Goal: Find specific page/section: Find specific page/section

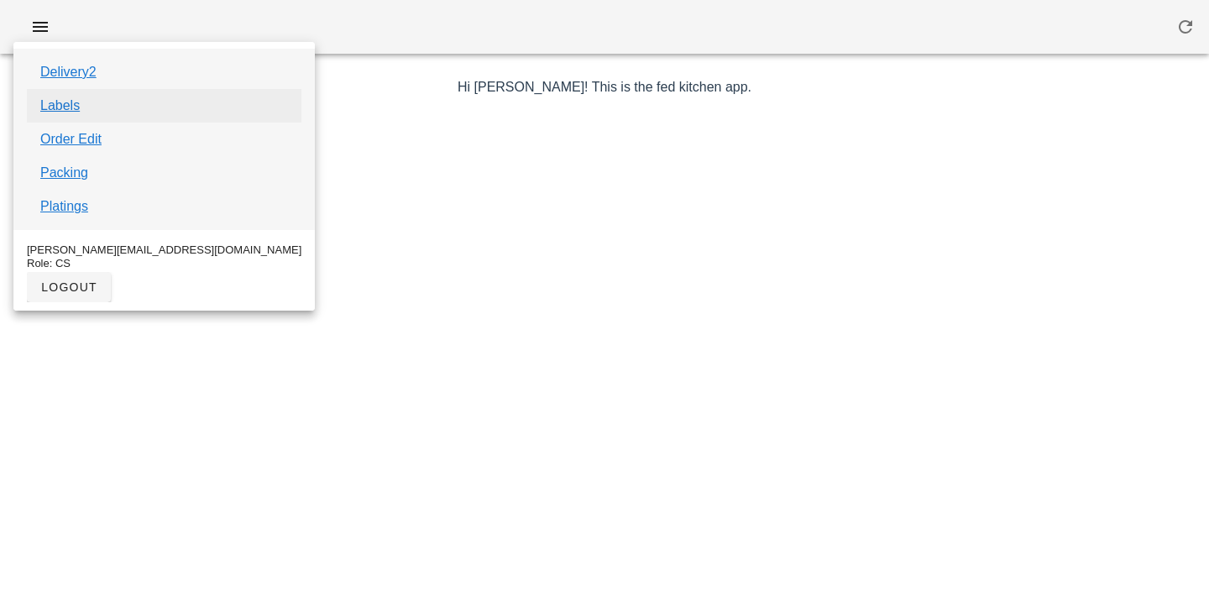
click at [69, 105] on link "Labels" at bounding box center [59, 106] width 39 height 20
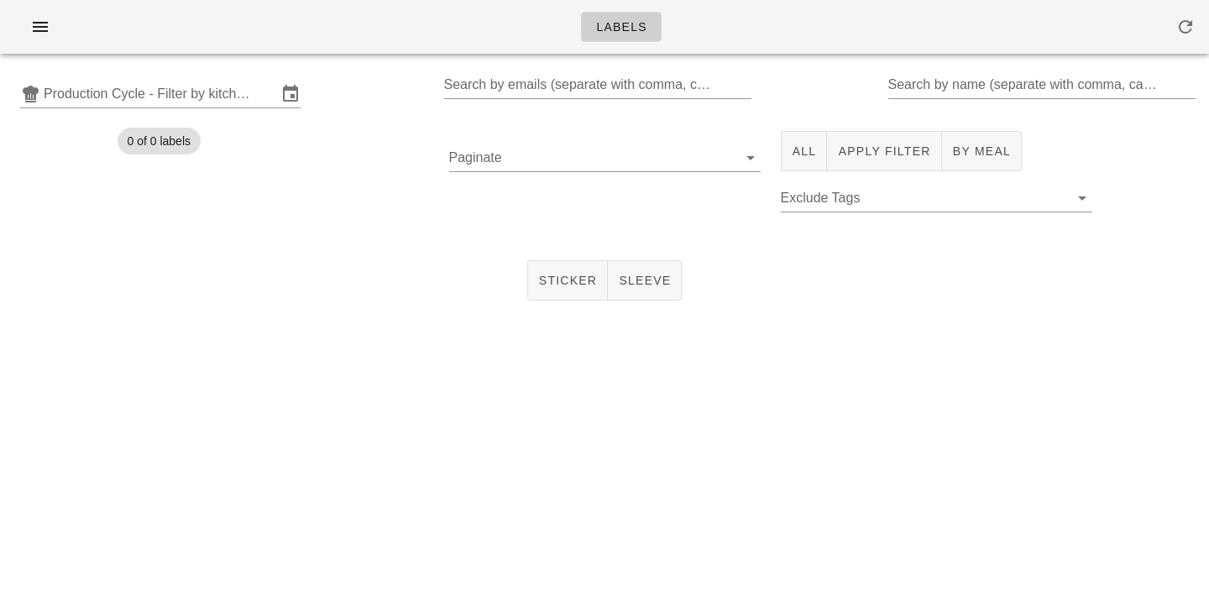
click at [70, 105] on input "Production Cycle - Filter by kitchen production schedules" at bounding box center [160, 94] width 233 height 27
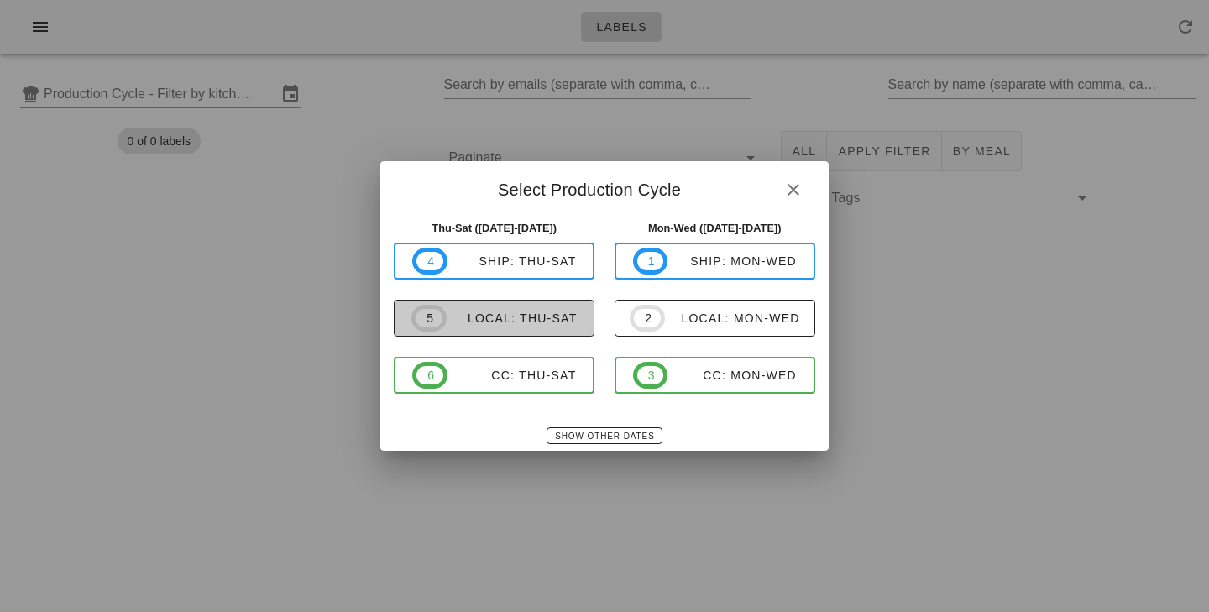
click at [481, 325] on div "local: Thu-Sat" at bounding box center [512, 317] width 131 height 13
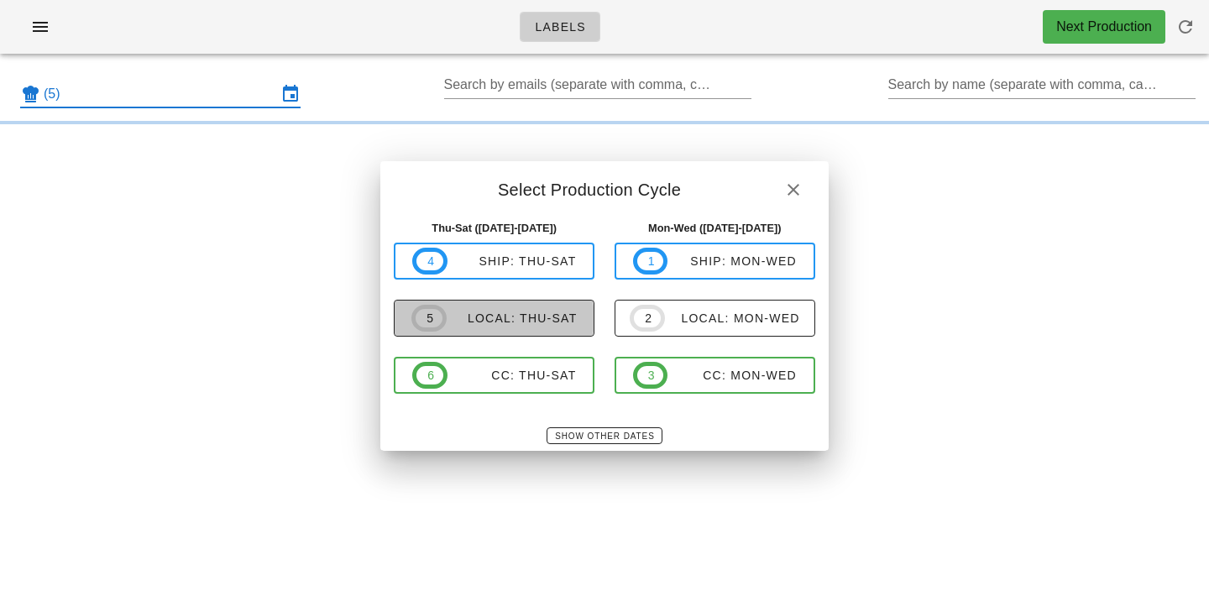
type input "local: Thu-Sat ([DATE]-[DATE])"
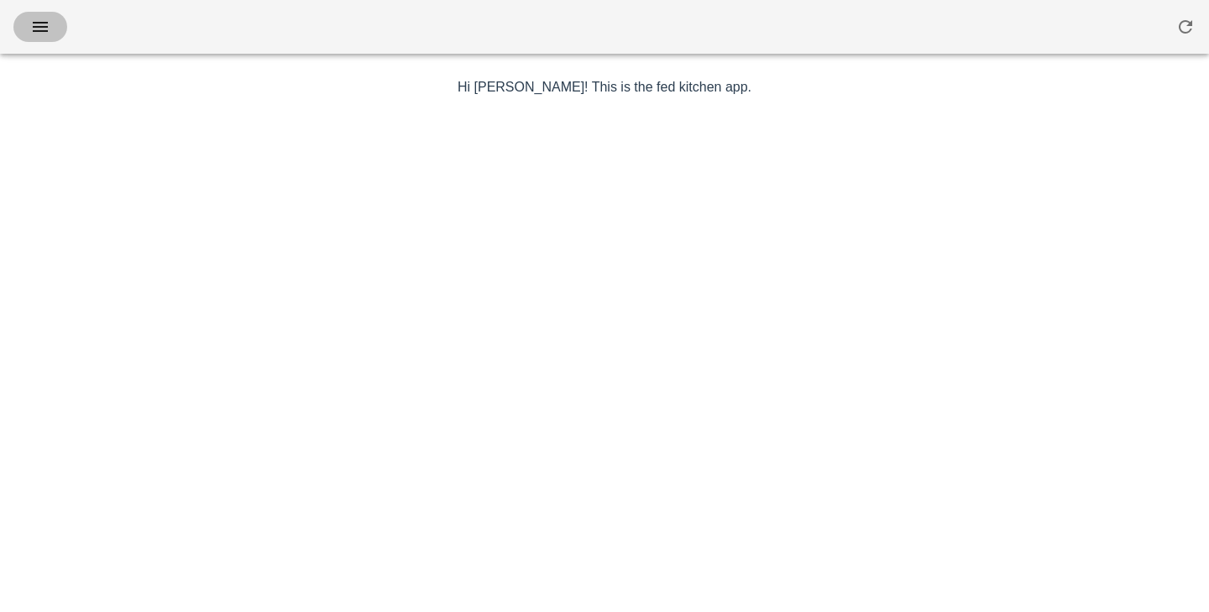
click at [52, 34] on span "button" at bounding box center [40, 27] width 27 height 20
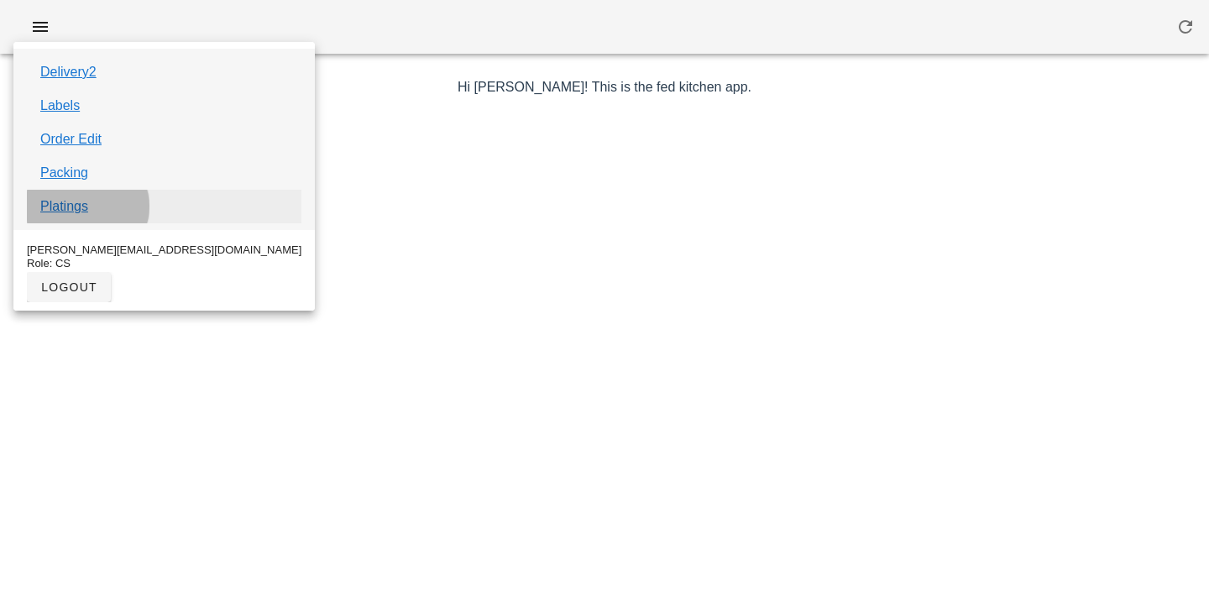
click at [72, 206] on link "Platings" at bounding box center [64, 206] width 48 height 20
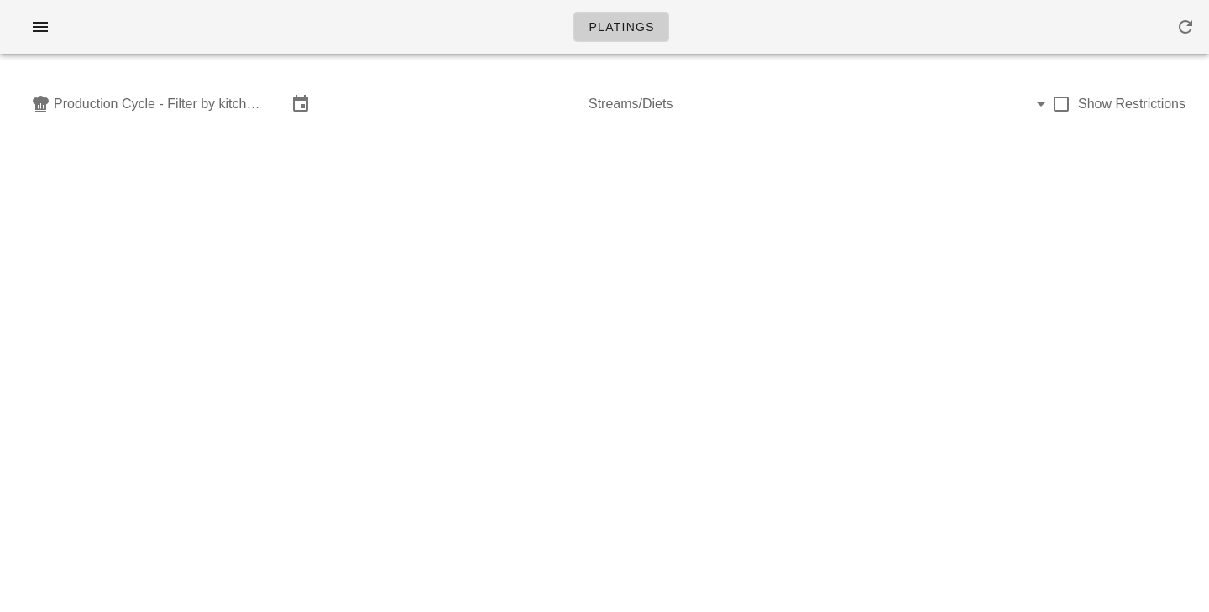
click at [152, 114] on input "Production Cycle - Filter by kitchen production schedules" at bounding box center [170, 104] width 233 height 27
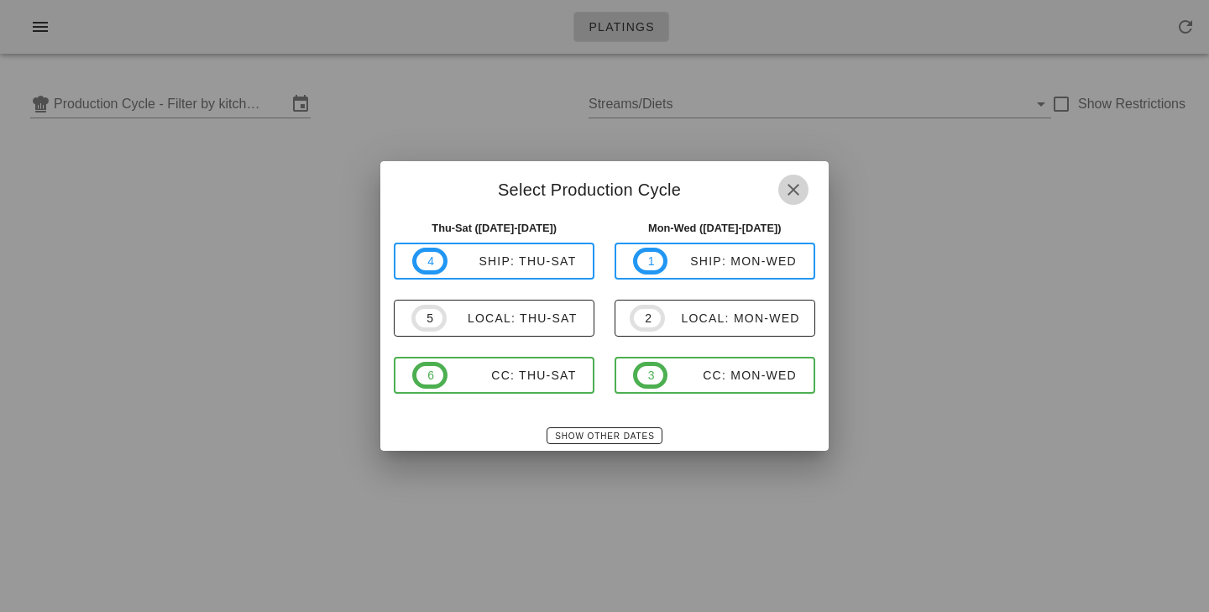
click at [791, 186] on icon "button" at bounding box center [793, 190] width 20 height 20
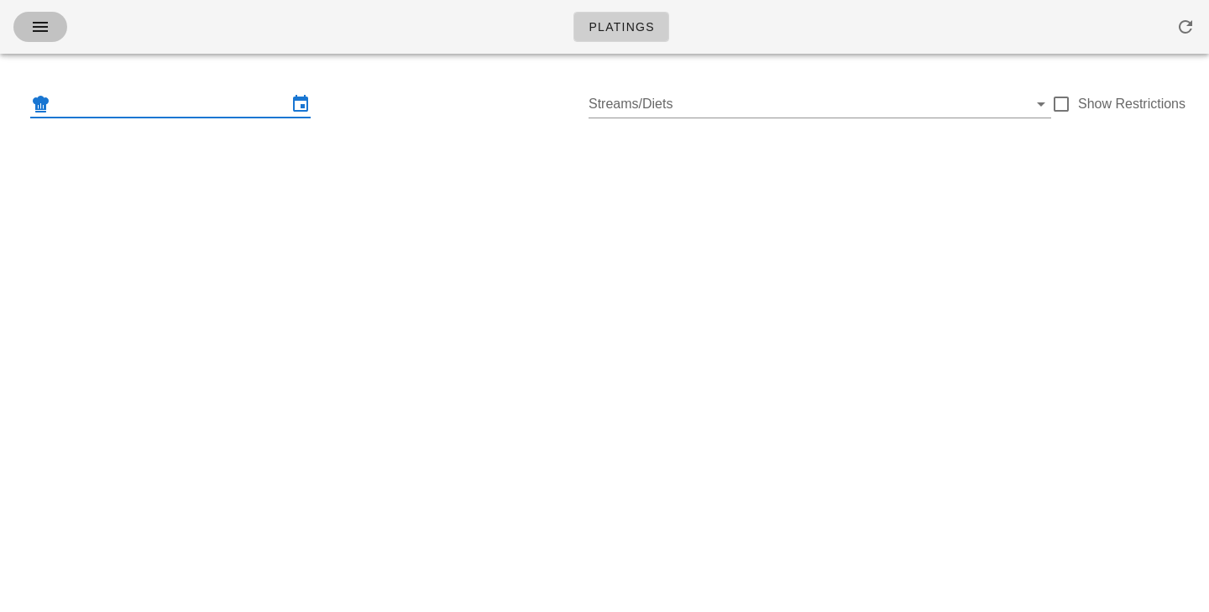
click at [53, 30] on span "button" at bounding box center [40, 27] width 27 height 20
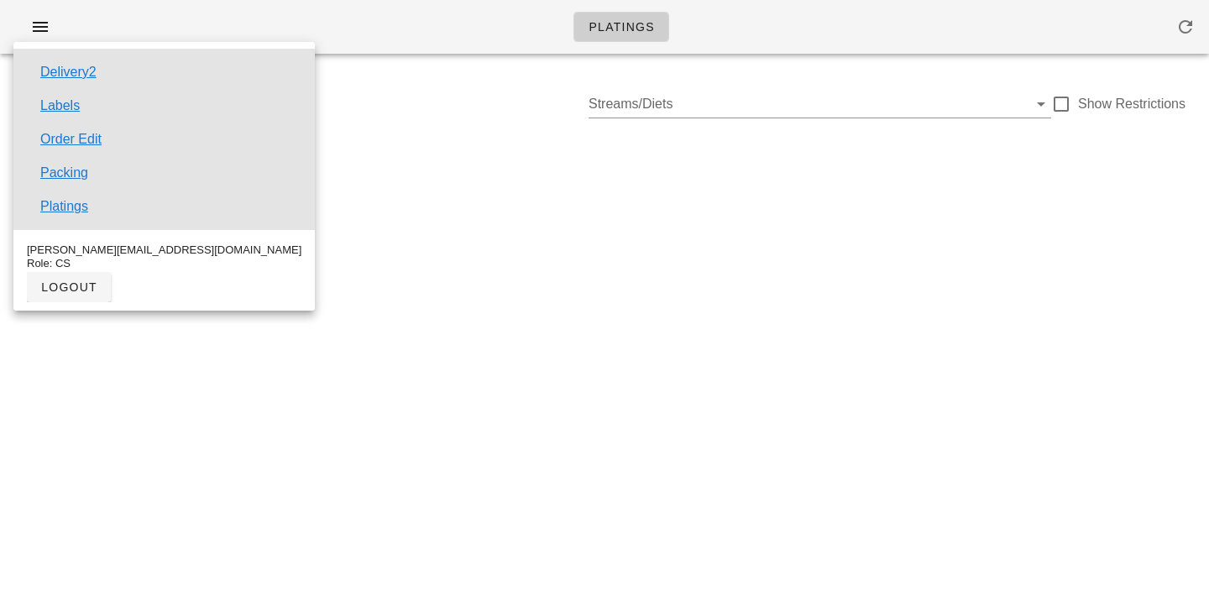
click at [280, 244] on div "Platings Production Cycle - Filter by kitchen production schedules Streams/Diet…" at bounding box center [604, 306] width 1209 height 612
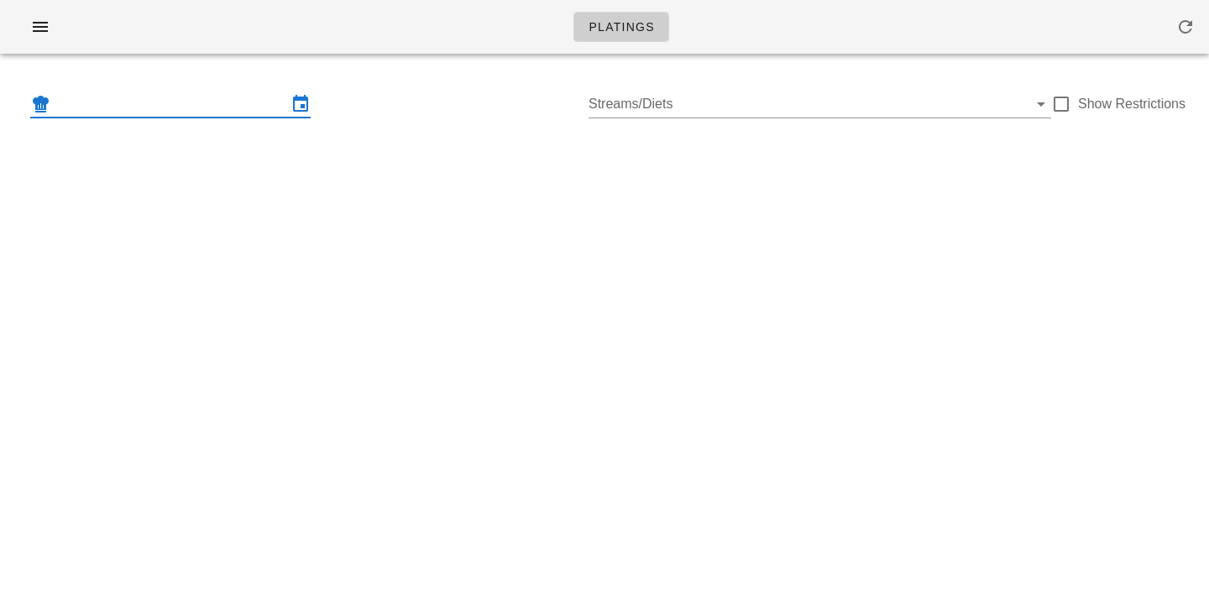
click at [279, 102] on input "text" at bounding box center [170, 104] width 233 height 27
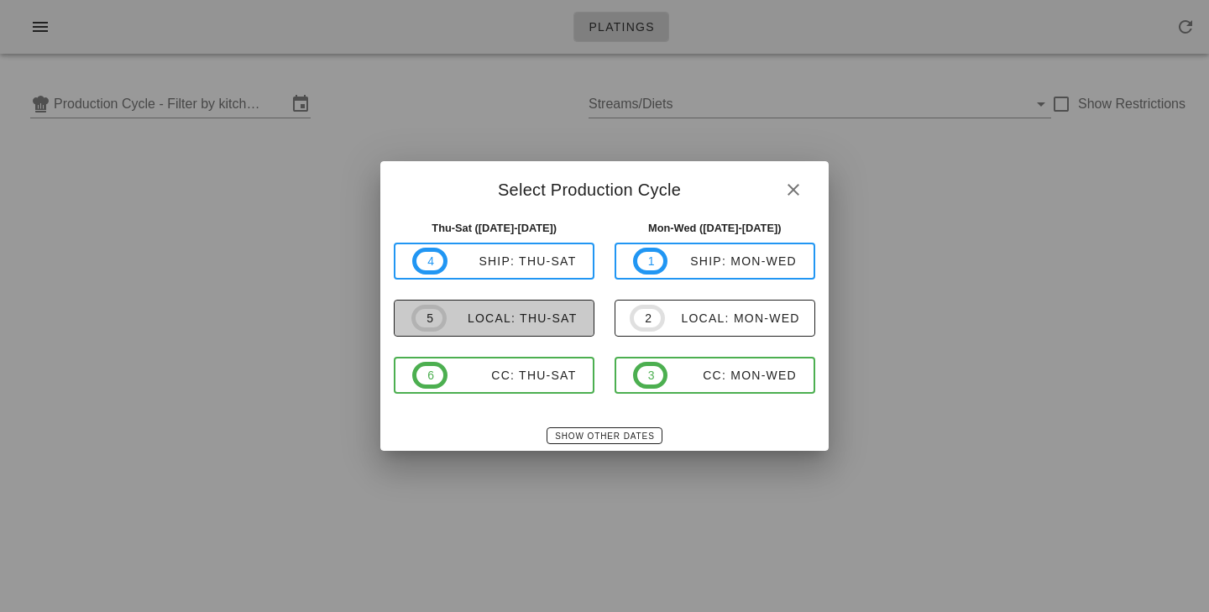
click at [536, 321] on div "local: Thu-Sat" at bounding box center [512, 317] width 131 height 13
type input "local: Thu-Sat ([DATE]-[DATE])"
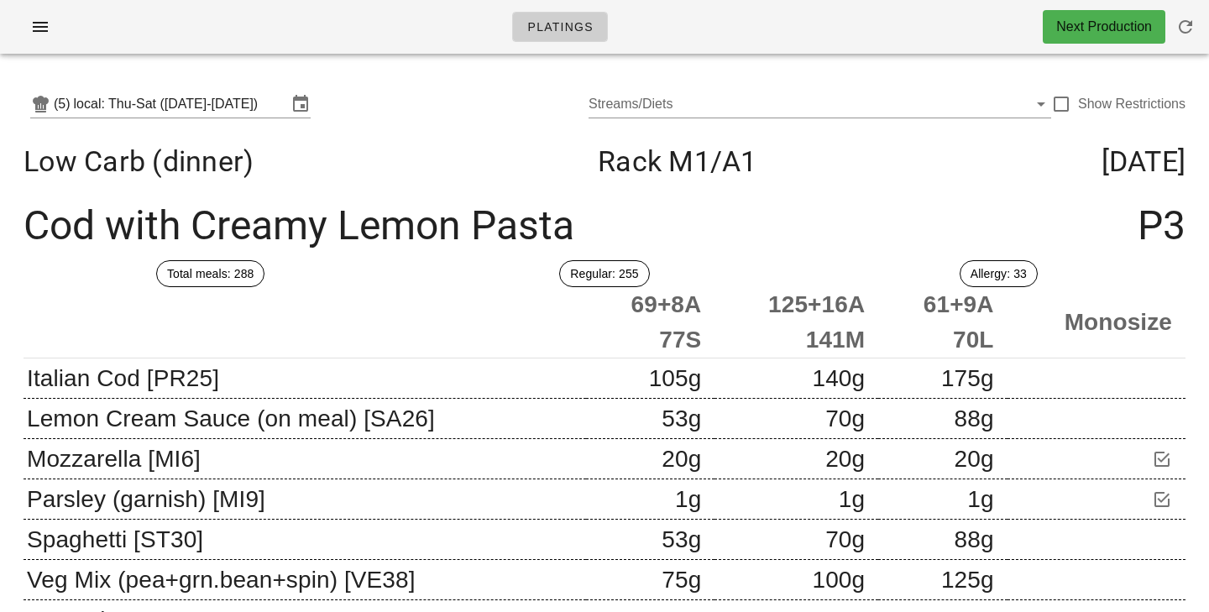
click at [487, 116] on div "(5) local: Thu-Sat (Oct 2-Oct 4) Streams/Diets Show Restrictions" at bounding box center [604, 104] width 1189 height 54
click at [1063, 102] on div at bounding box center [1061, 104] width 29 height 29
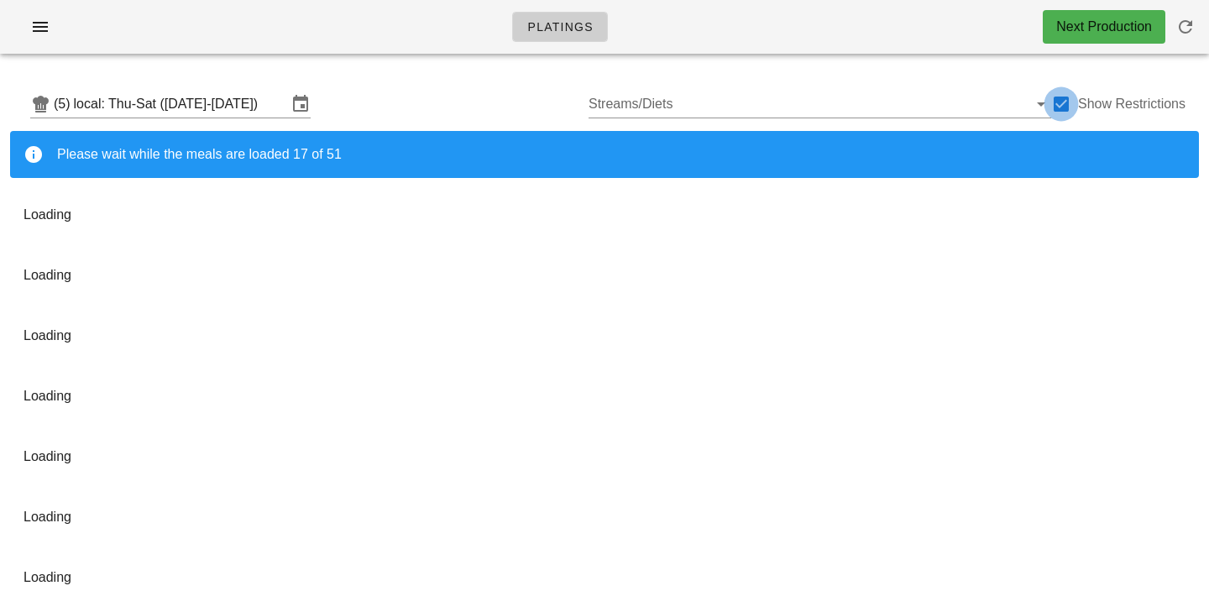
checkbox input "true"
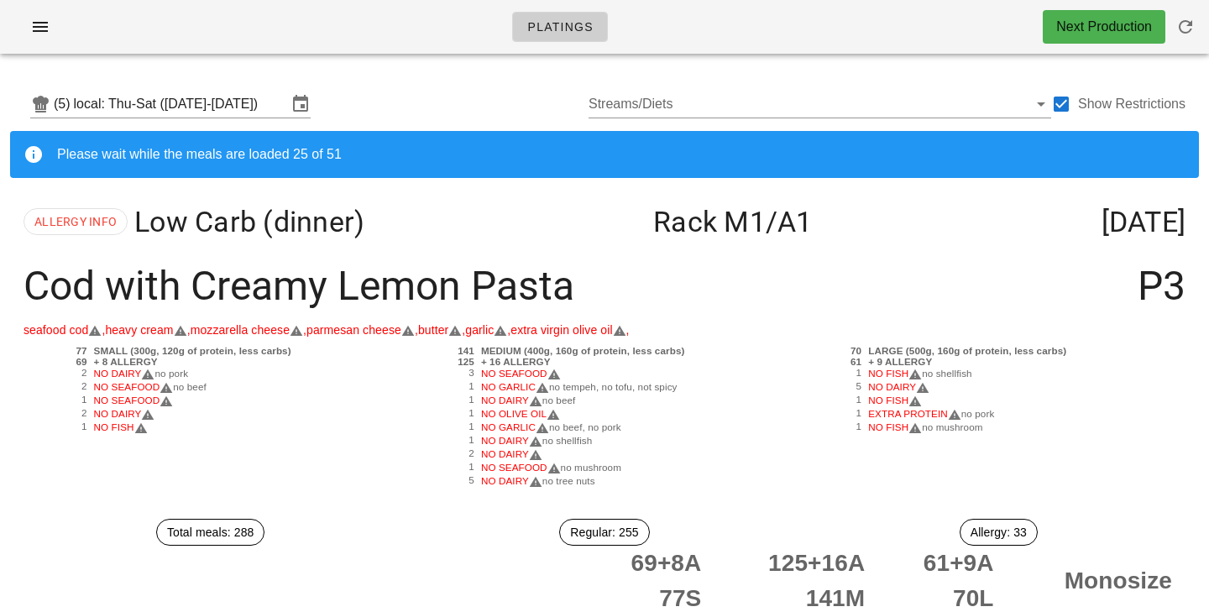
click at [427, 87] on div "(5) local: Thu-Sat (Oct 2-Oct 4) Streams/Diets Show Restrictions" at bounding box center [604, 104] width 1189 height 54
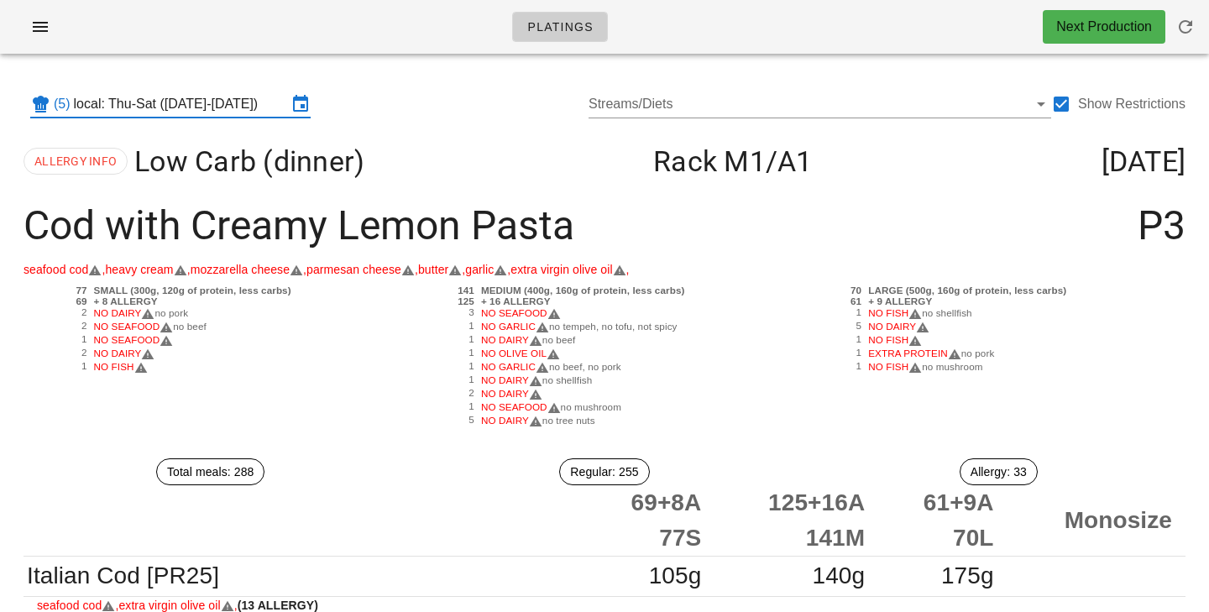
click at [233, 103] on input "local: Thu-Sat ([DATE]-[DATE])" at bounding box center [180, 104] width 213 height 27
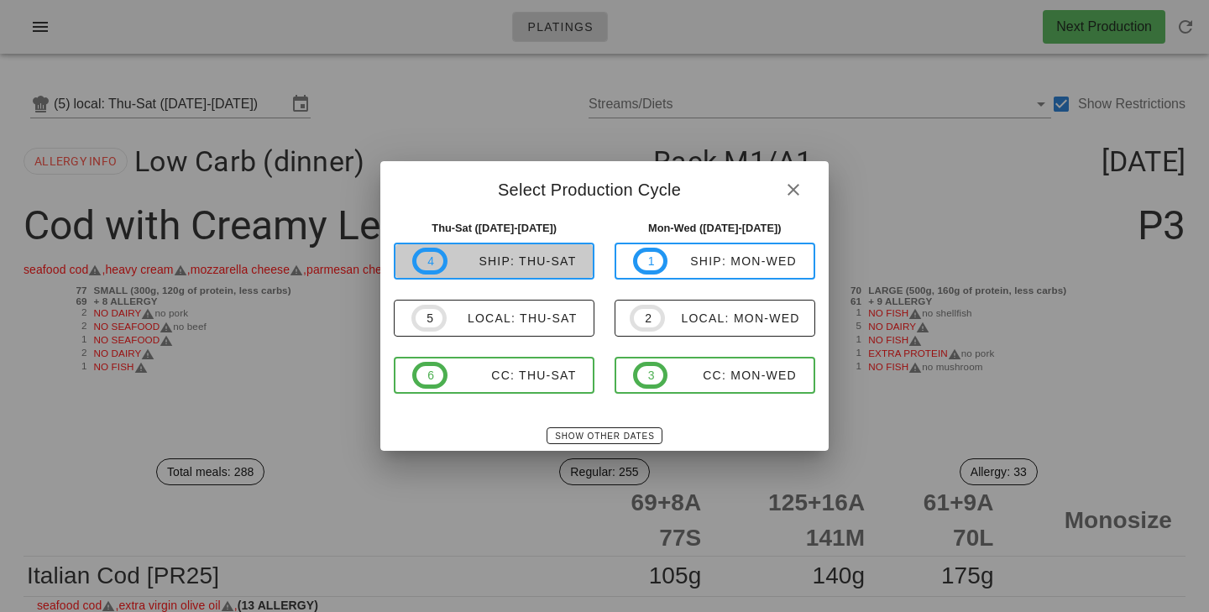
click at [502, 254] on div "ship: Thu-Sat" at bounding box center [511, 260] width 129 height 13
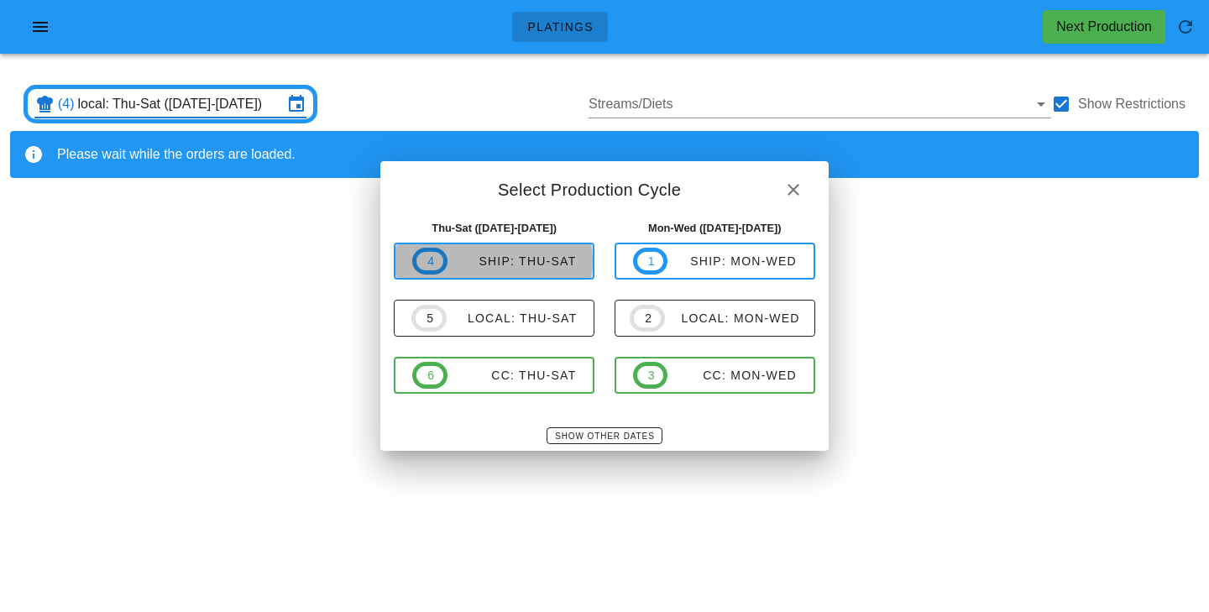
type input "ship: Thu-Sat (Oct 2-Oct 4)"
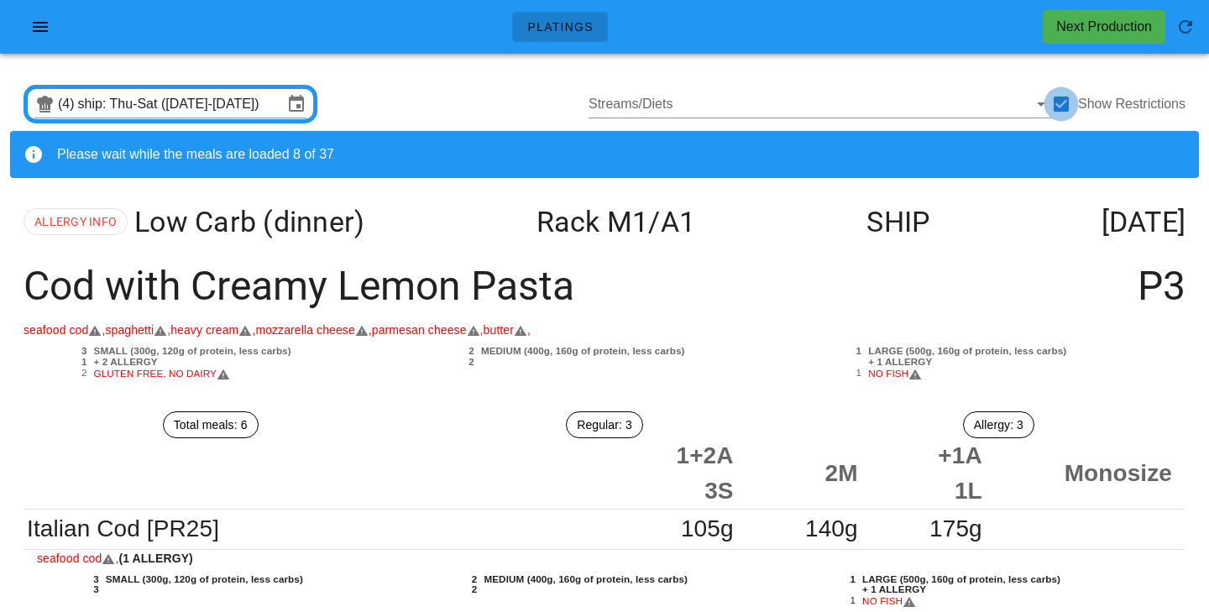
click at [1069, 103] on div at bounding box center [1061, 104] width 29 height 29
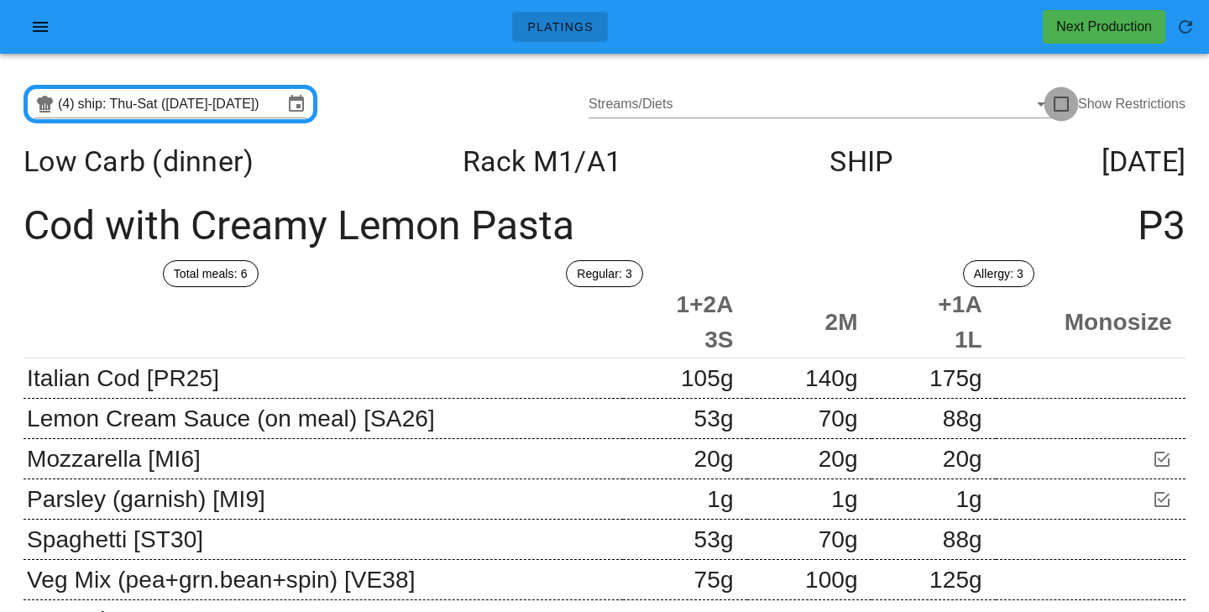
click at [1061, 109] on div at bounding box center [1061, 104] width 29 height 29
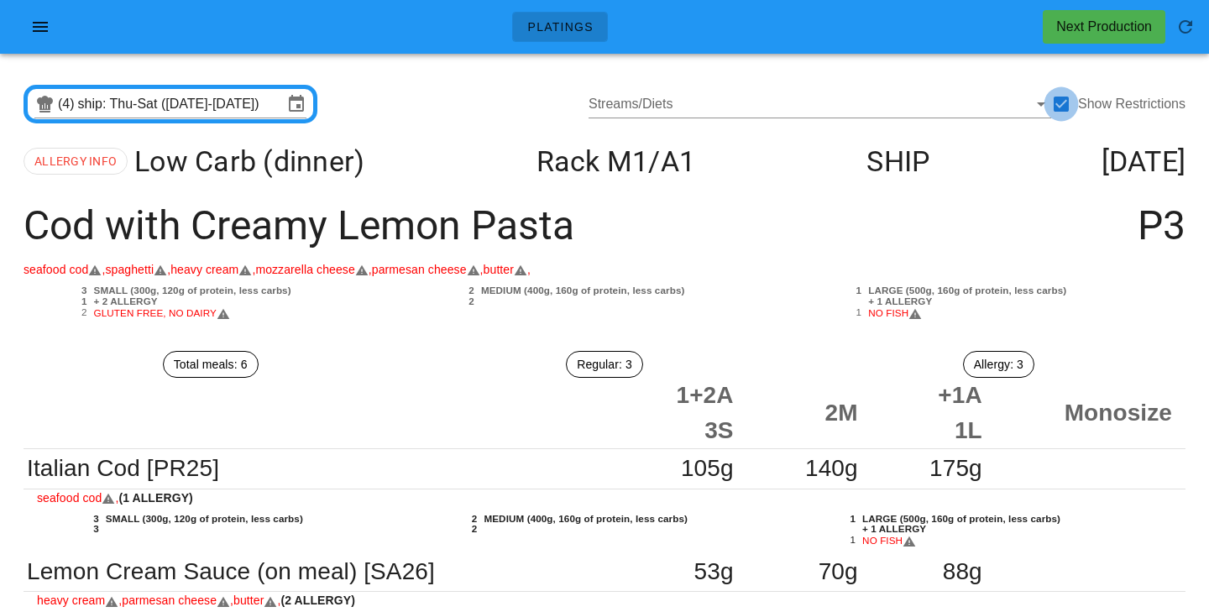
click at [1069, 100] on div at bounding box center [1061, 104] width 29 height 29
checkbox input "false"
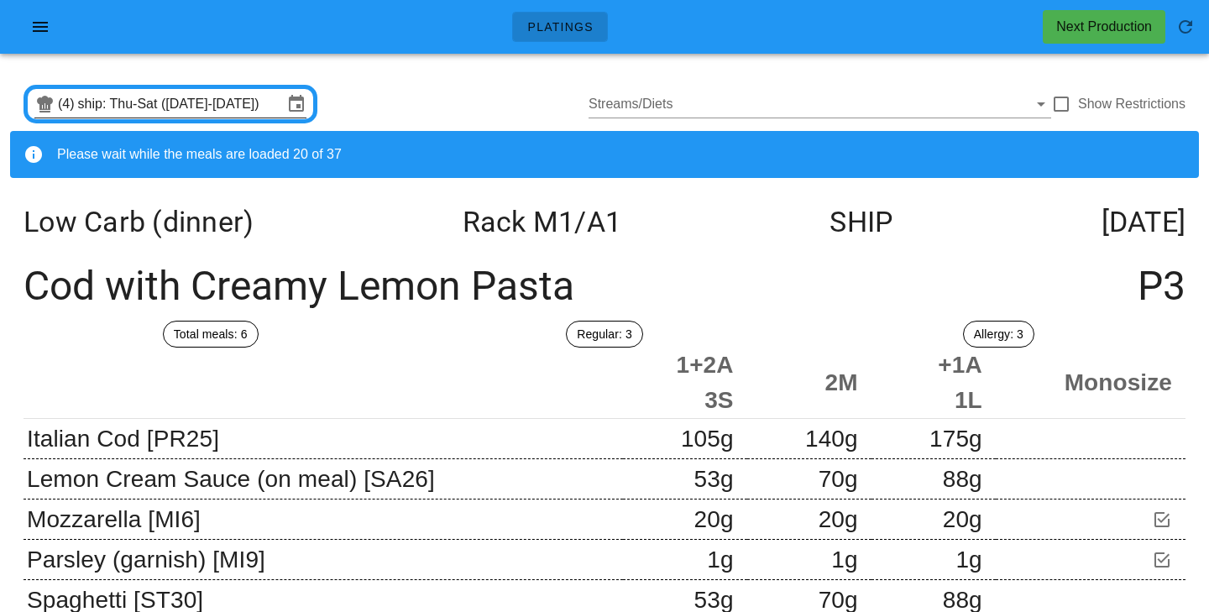
click at [201, 102] on input "ship: Thu-Sat (Oct 2-Oct 4)" at bounding box center [180, 104] width 205 height 27
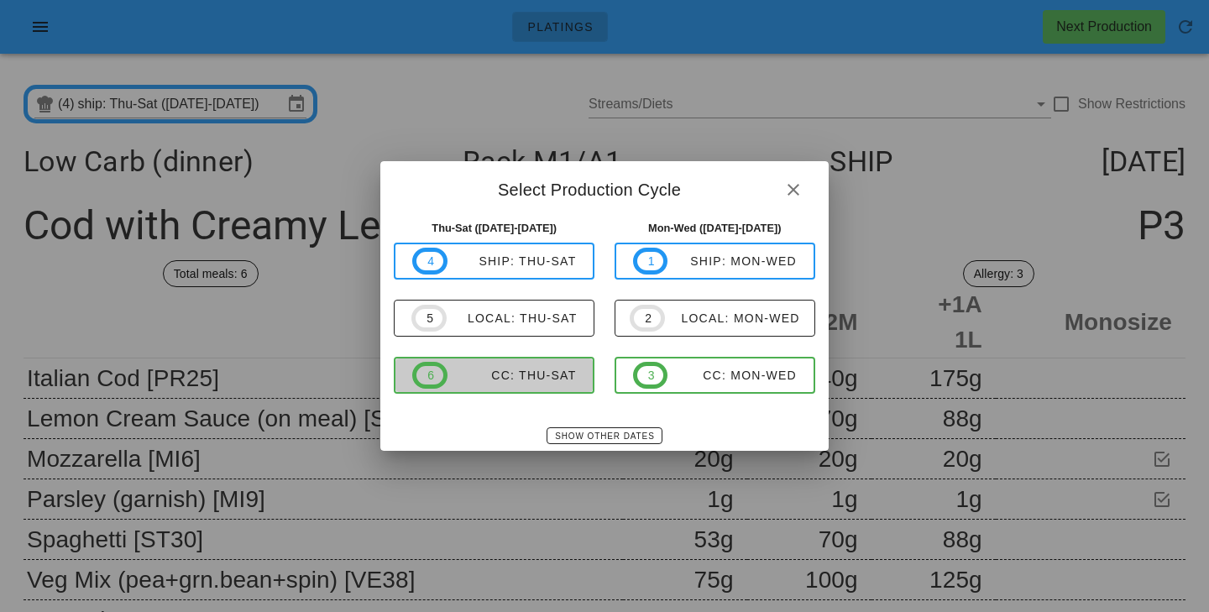
click at [510, 379] on div "CC: Thu-Sat" at bounding box center [511, 374] width 129 height 13
type input "CC: Thu-Sat (Oct 2-Oct 4)"
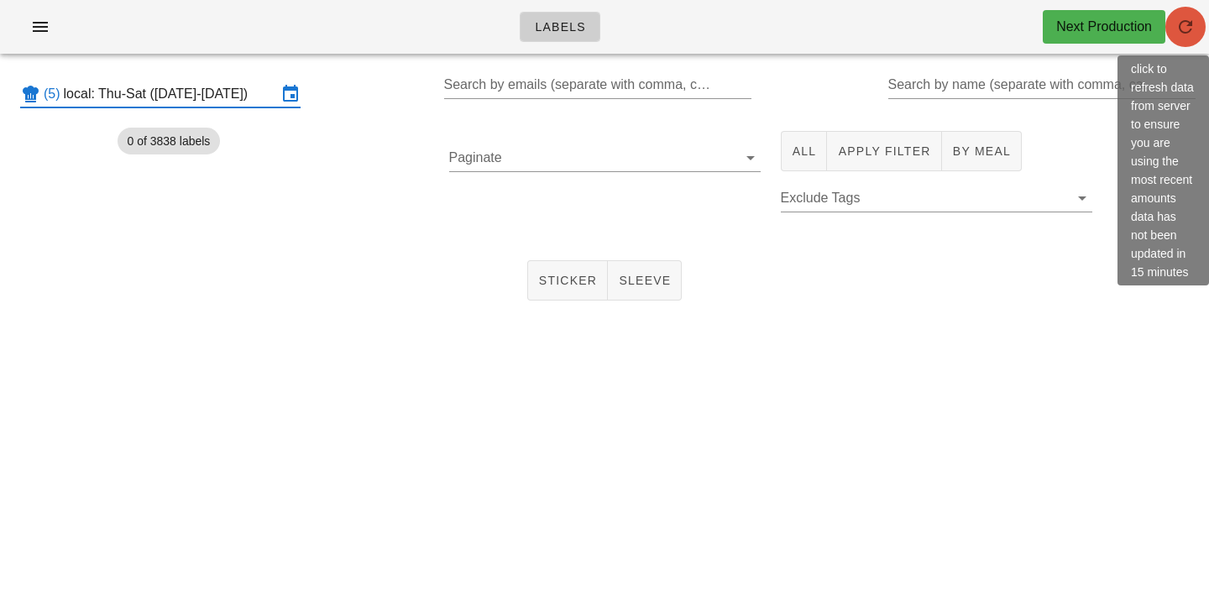
click at [1190, 36] on icon "button" at bounding box center [1185, 27] width 20 height 20
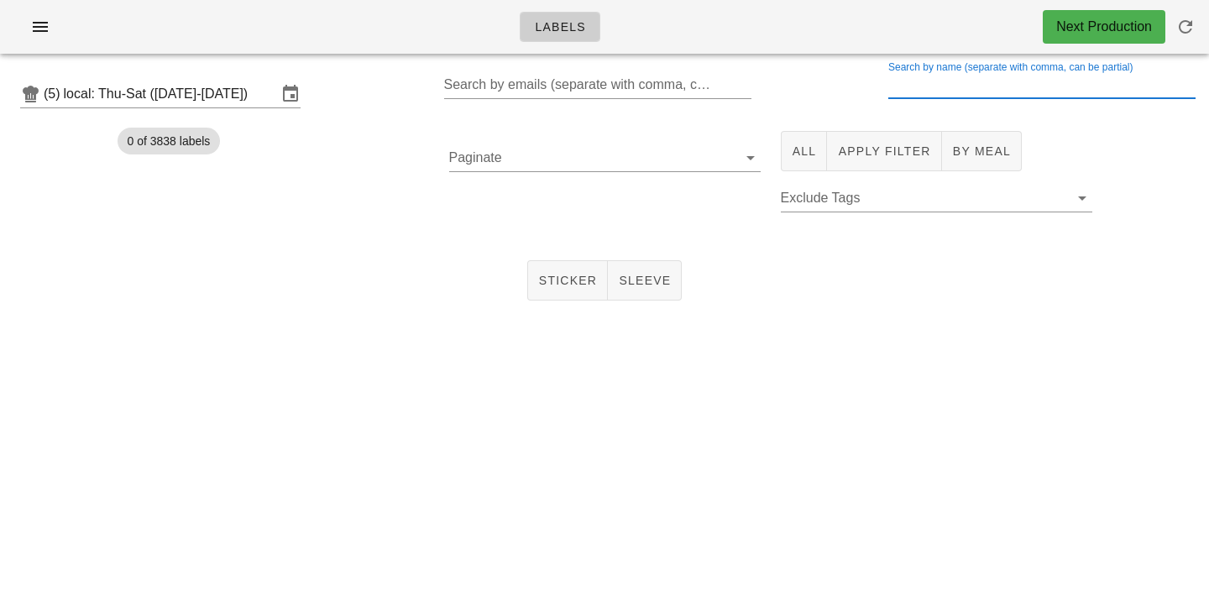
click at [938, 79] on input "Search by name (separate with comma, can be partial)" at bounding box center [1040, 84] width 305 height 27
type input "extra"
click at [804, 147] on span "All" at bounding box center [804, 150] width 25 height 13
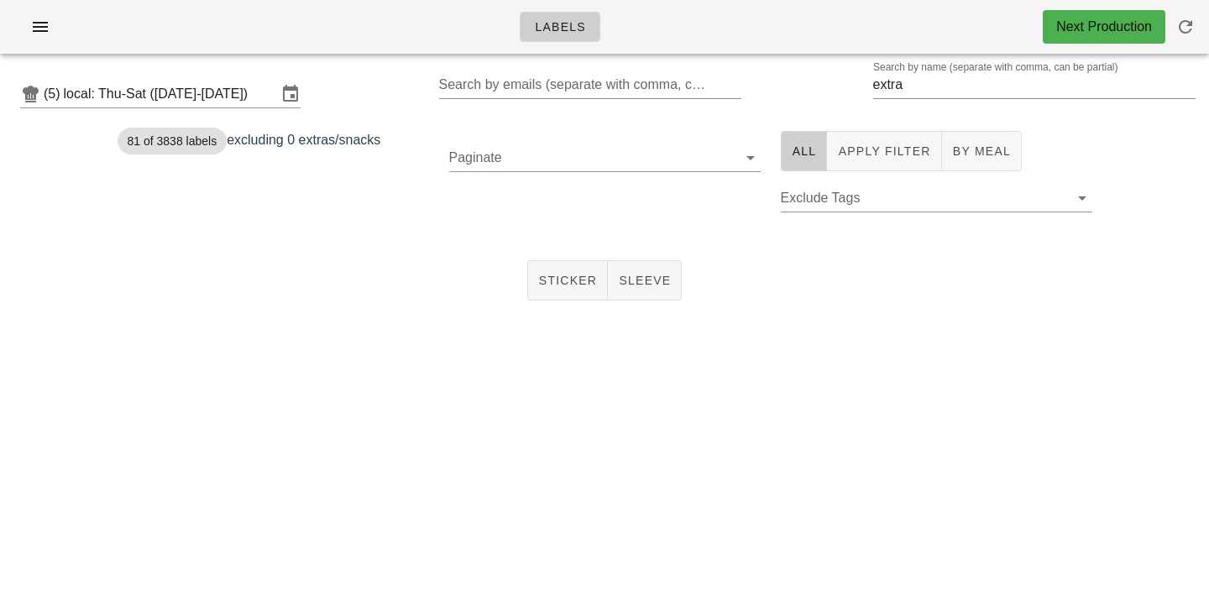
click at [493, 212] on div "Paginate" at bounding box center [605, 180] width 332 height 119
click at [572, 283] on span "Sticker" at bounding box center [568, 280] width 60 height 13
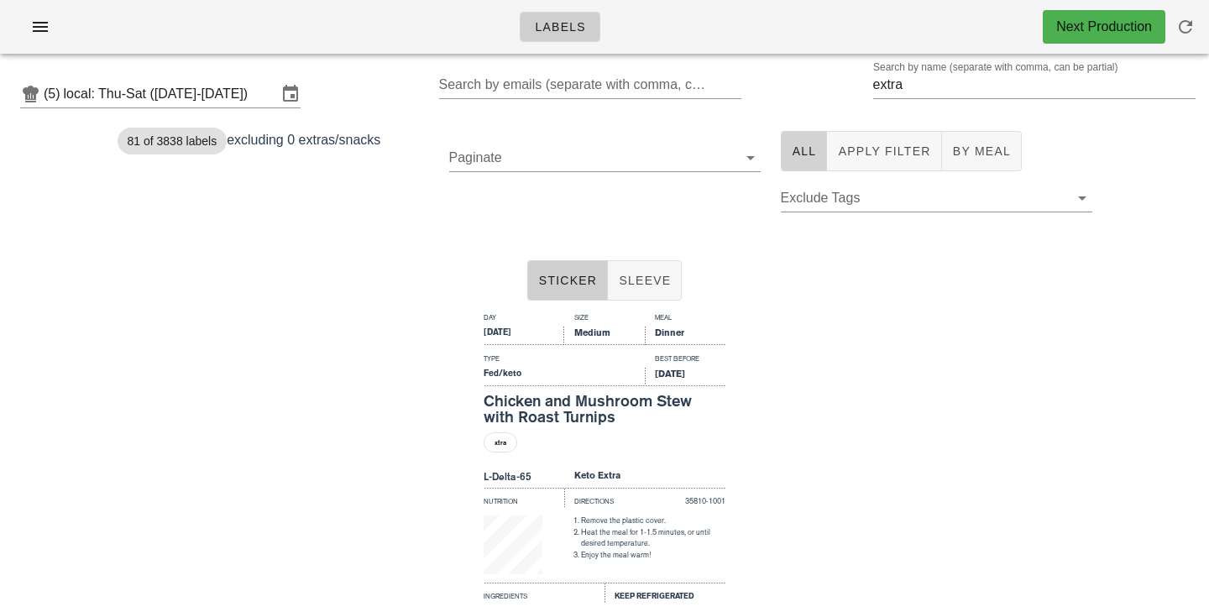
click at [810, 144] on span "All" at bounding box center [804, 150] width 25 height 13
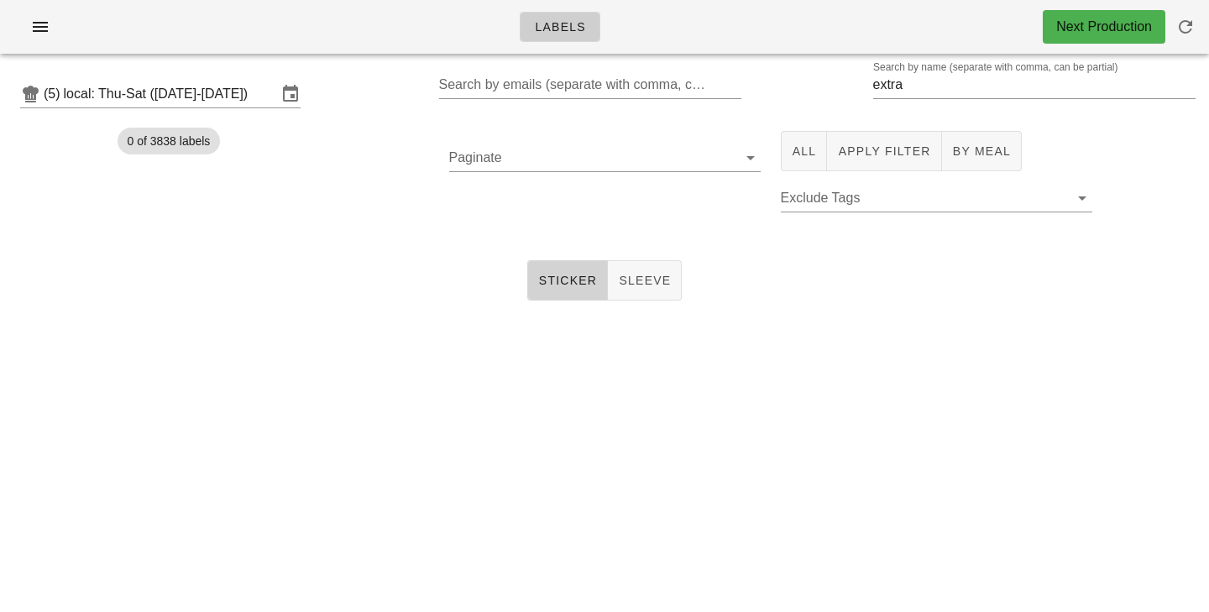
click at [603, 281] on button "Sticker" at bounding box center [567, 280] width 81 height 40
drag, startPoint x: 925, startPoint y: 78, endPoint x: 777, endPoint y: 71, distance: 147.9
click at [873, 71] on input "extra" at bounding box center [1023, 84] width 300 height 27
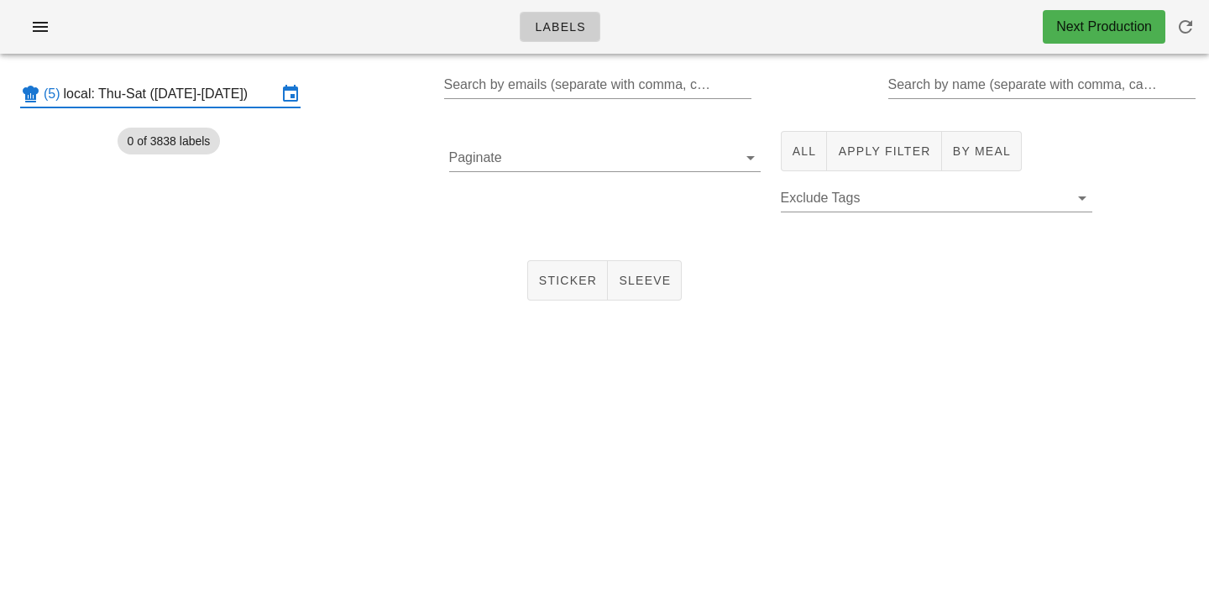
click at [138, 102] on input "local: Thu-Sat ([DATE]-[DATE])" at bounding box center [170, 94] width 213 height 27
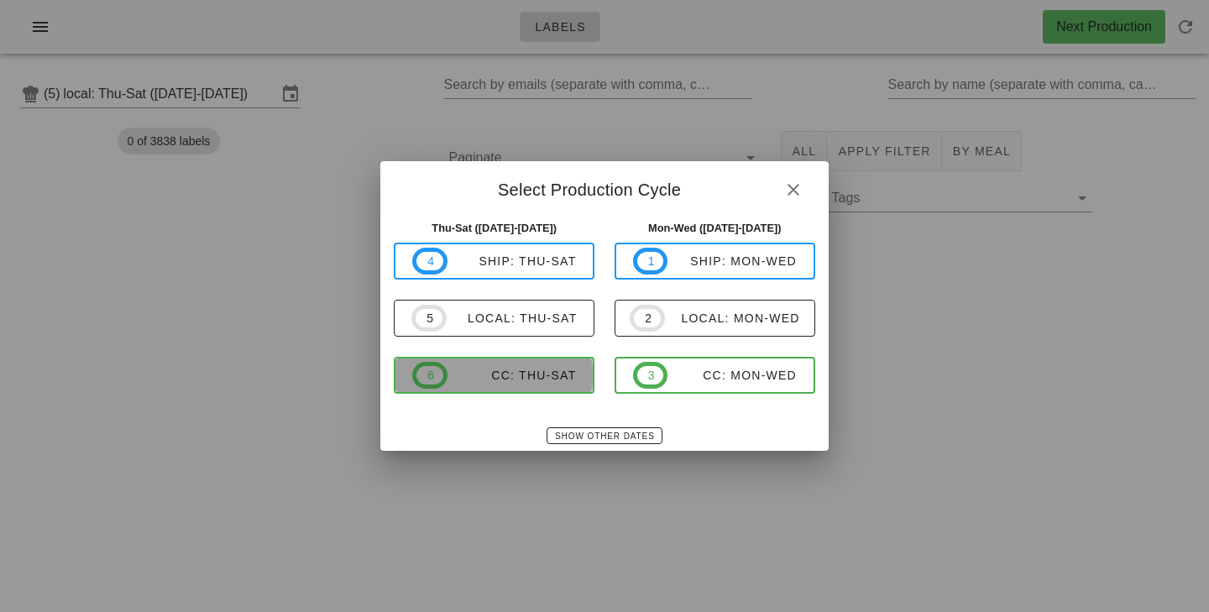
click at [504, 384] on span "6 CC: Thu-Sat" at bounding box center [494, 375] width 164 height 27
type input "CC: Thu-Sat (Oct 2-Oct 4)"
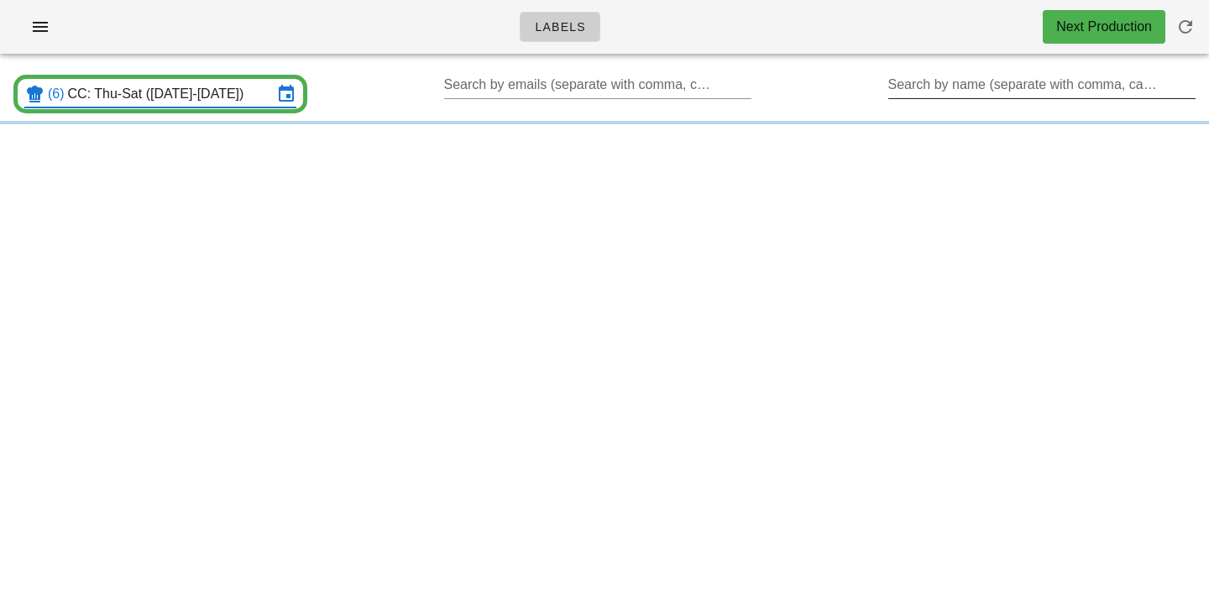
click at [903, 98] on input "Search by name (separate with comma, can be partial)" at bounding box center [1040, 84] width 305 height 27
click at [786, 75] on div "(6) CC: Thu-Sat (Oct 2-Oct 4) Search by emails (separate with comma, can be par…" at bounding box center [604, 94] width 1209 height 54
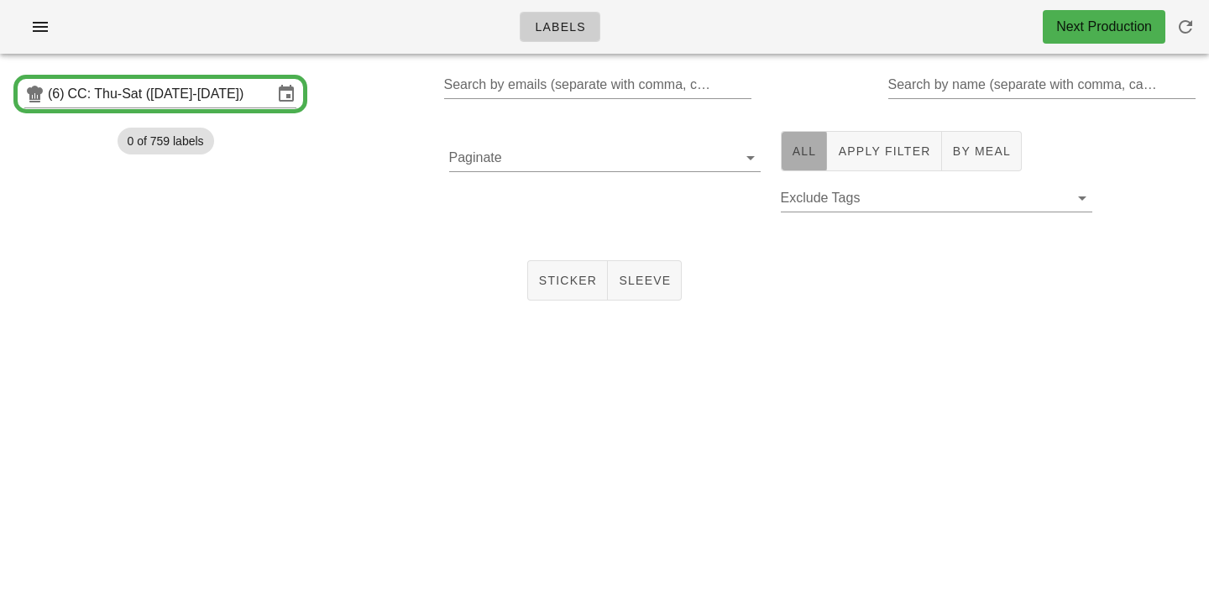
click at [799, 166] on button "All" at bounding box center [804, 151] width 47 height 40
click at [556, 305] on div "Sticker Sleeve" at bounding box center [604, 280] width 1209 height 54
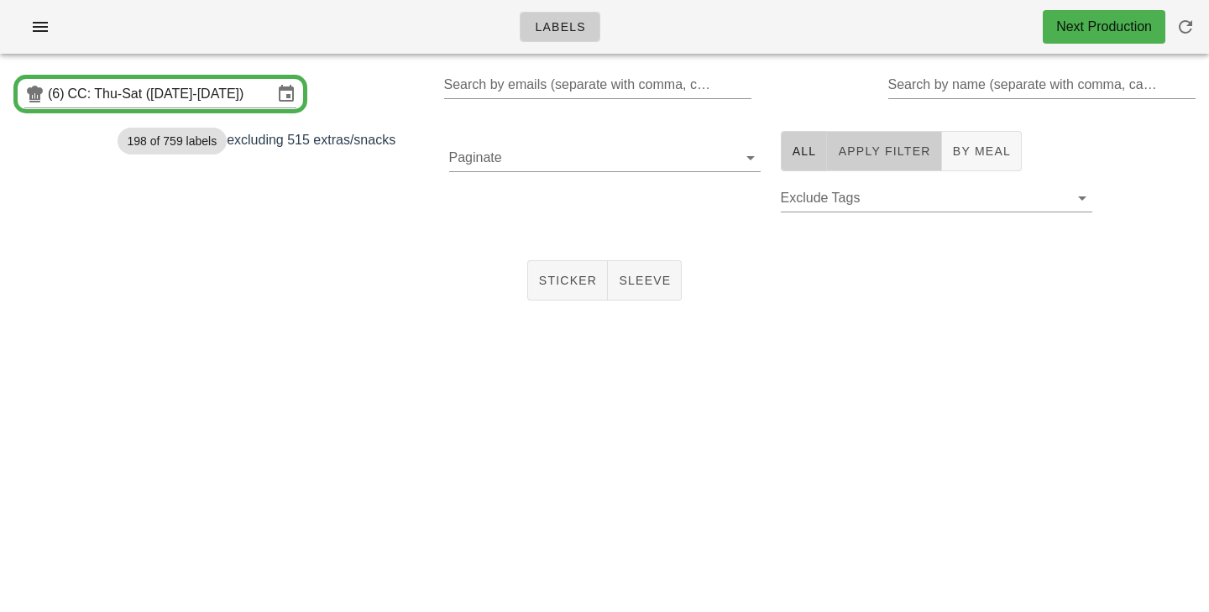
click at [848, 157] on span "Apply Filter" at bounding box center [883, 150] width 93 height 13
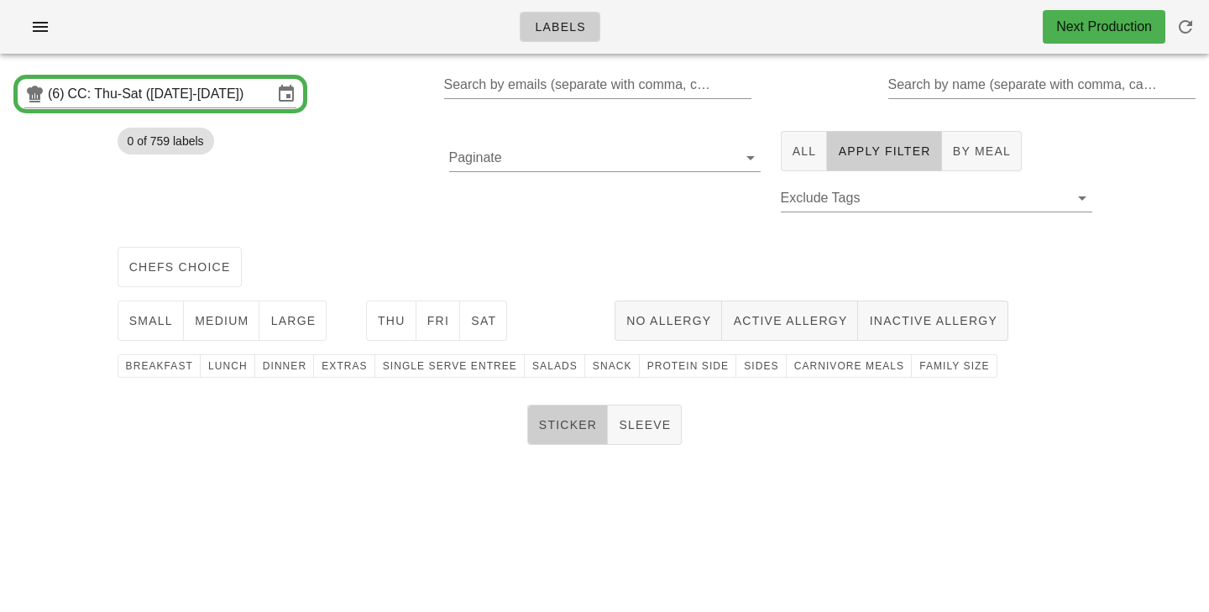
click at [574, 418] on span "Sticker" at bounding box center [568, 424] width 60 height 13
click at [196, 275] on button "chefs choice" at bounding box center [180, 267] width 124 height 40
click at [214, 311] on button "medium" at bounding box center [222, 320] width 76 height 40
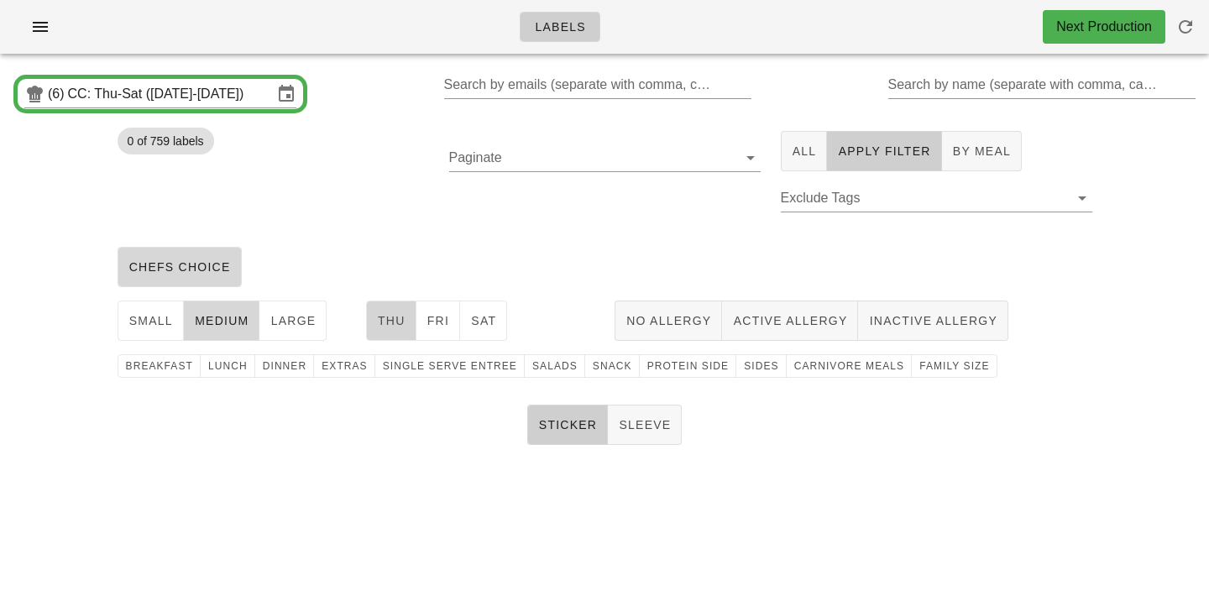
click at [381, 327] on span "Thu" at bounding box center [391, 320] width 29 height 13
click at [431, 321] on span "Fri" at bounding box center [438, 320] width 24 height 13
click at [486, 324] on span "Sat" at bounding box center [483, 320] width 26 height 13
click at [943, 360] on span "family size" at bounding box center [953, 366] width 71 height 12
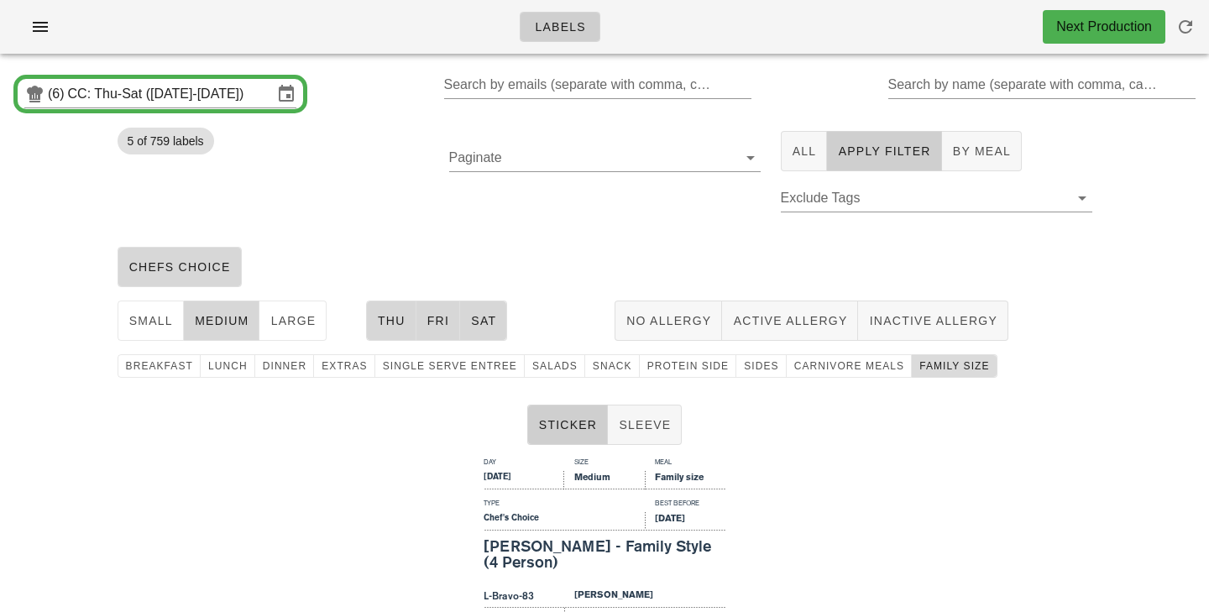
click at [918, 368] on span "family size" at bounding box center [953, 366] width 71 height 12
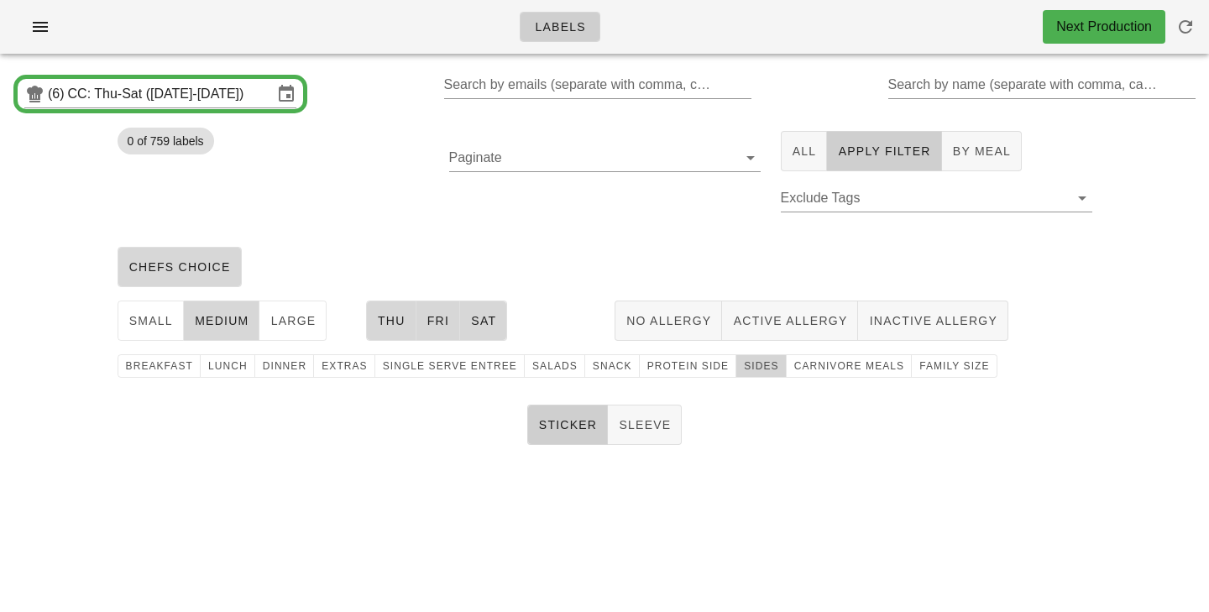
click at [736, 374] on button "Sides" at bounding box center [761, 366] width 50 height 24
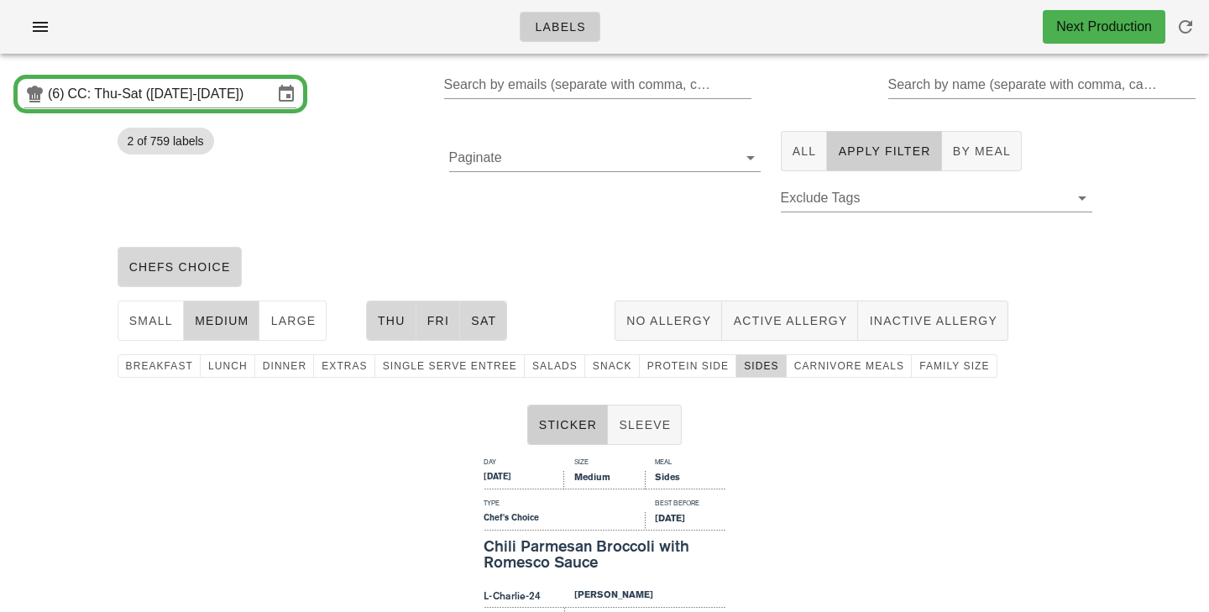
click at [705, 249] on div "chefs choice" at bounding box center [604, 267] width 995 height 54
click at [743, 370] on span "Sides" at bounding box center [760, 366] width 35 height 12
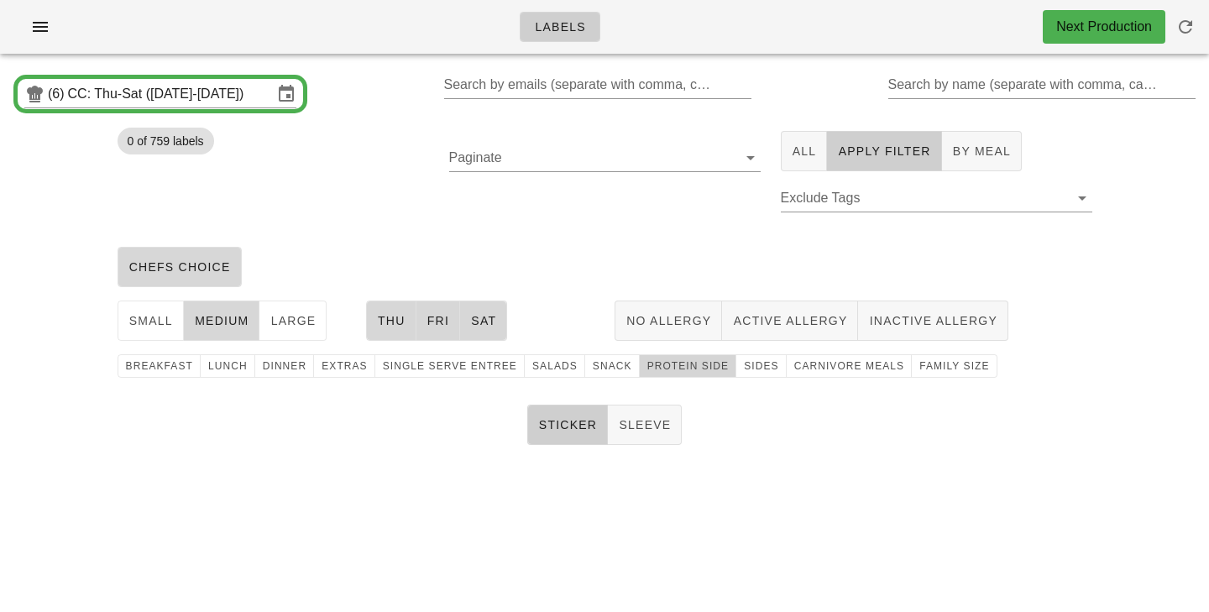
click at [682, 365] on span "protein side" at bounding box center [687, 366] width 83 height 12
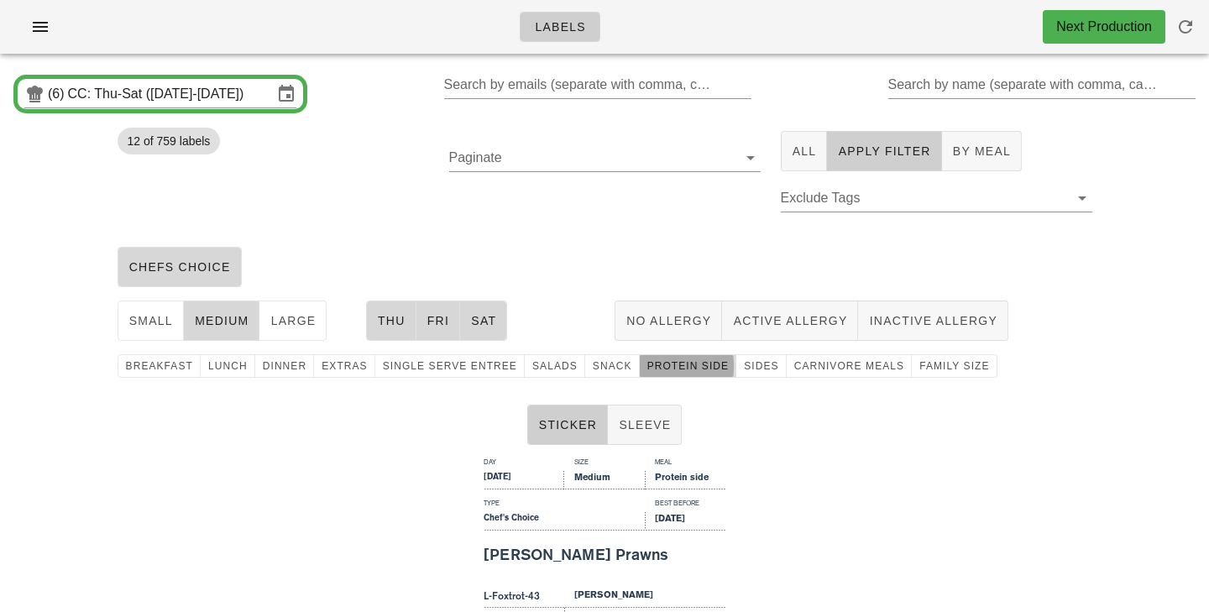
click at [671, 371] on span "protein side" at bounding box center [687, 366] width 83 height 12
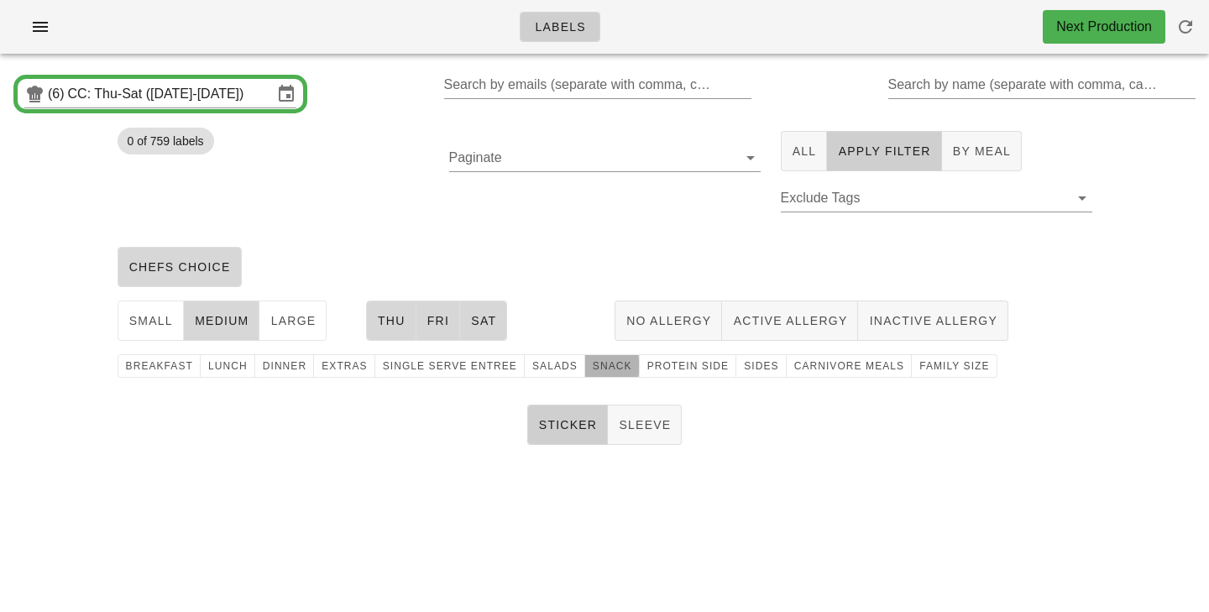
click at [592, 369] on span "snack" at bounding box center [612, 366] width 40 height 12
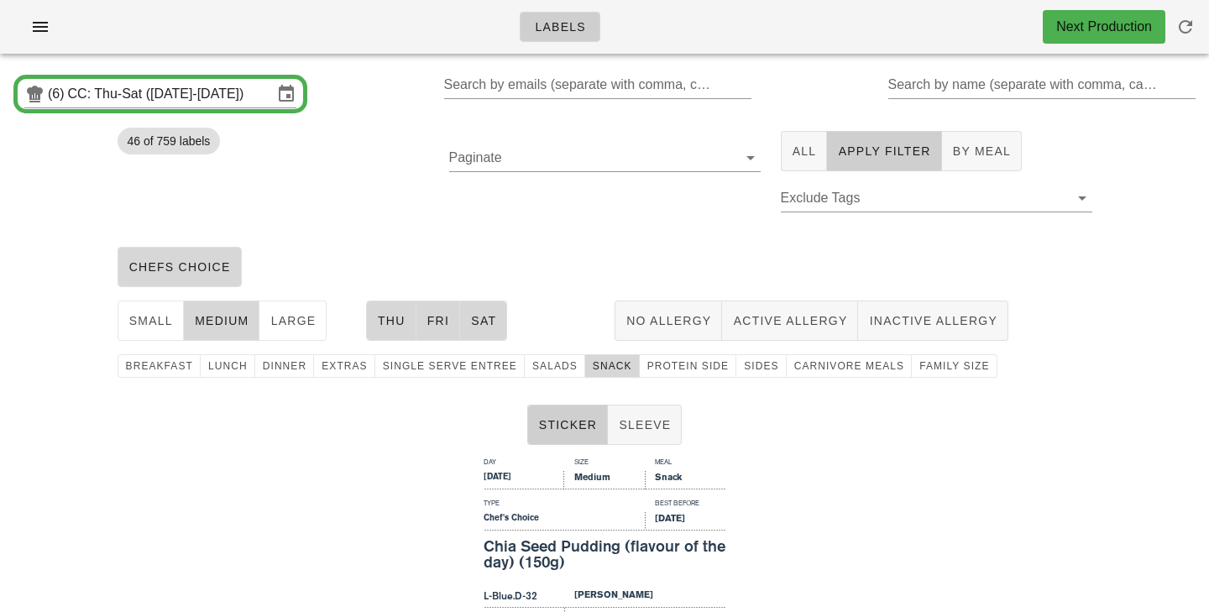
click at [569, 262] on div "chefs choice" at bounding box center [604, 267] width 995 height 54
click at [571, 251] on div "chefs choice" at bounding box center [604, 267] width 995 height 54
click at [575, 248] on div "chefs choice" at bounding box center [604, 267] width 995 height 54
click at [558, 215] on div "Paginate" at bounding box center [605, 180] width 332 height 119
